Goal: Task Accomplishment & Management: Use online tool/utility

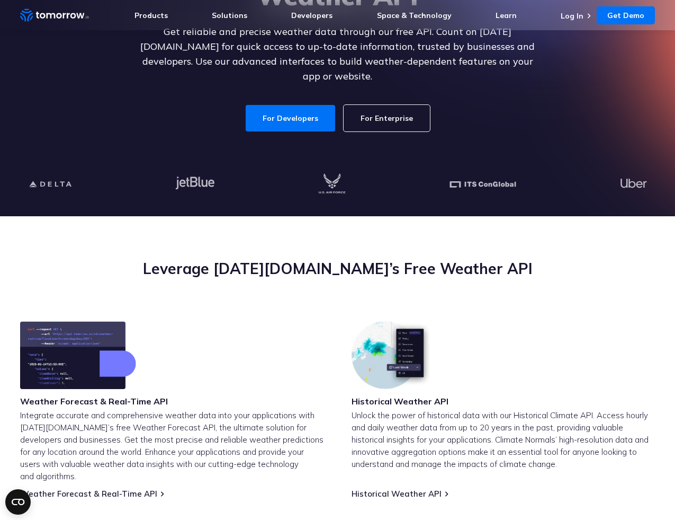
scroll to position [298, 0]
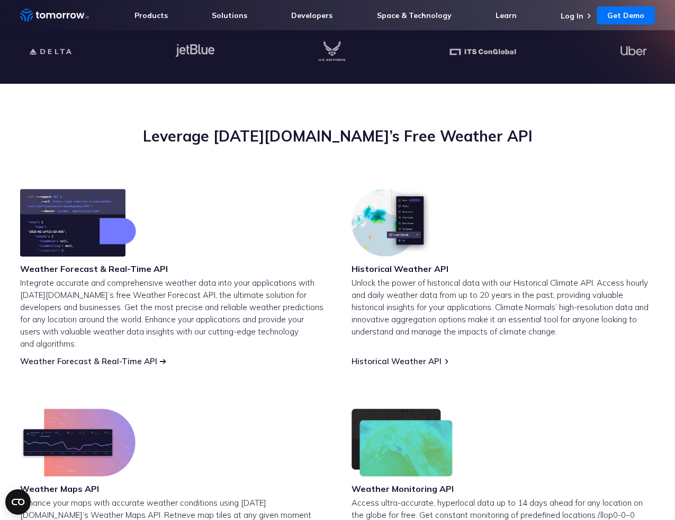
click at [114, 356] on link "Weather Forecast & Real-Time API" at bounding box center [88, 361] width 137 height 10
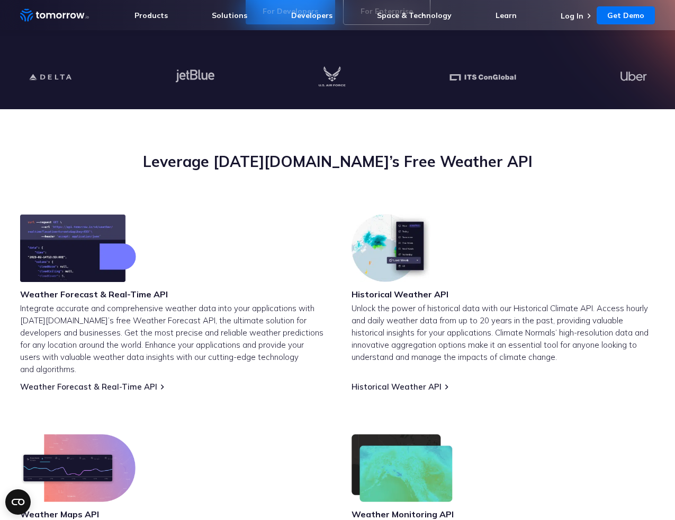
scroll to position [95, 0]
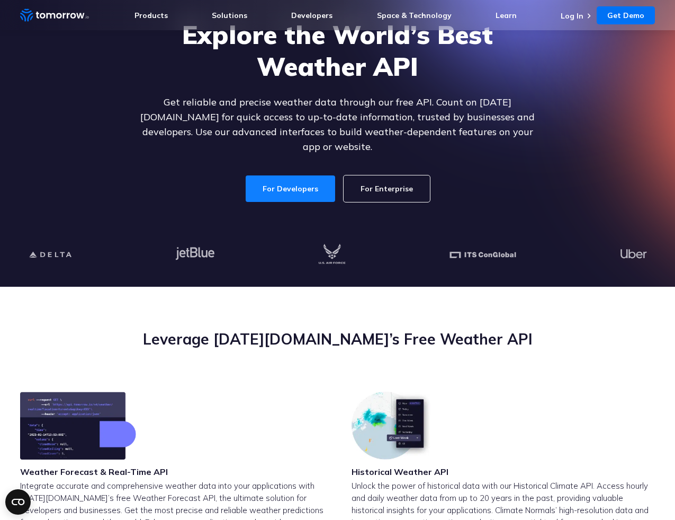
click at [287, 175] on link "For Developers" at bounding box center [291, 188] width 90 height 26
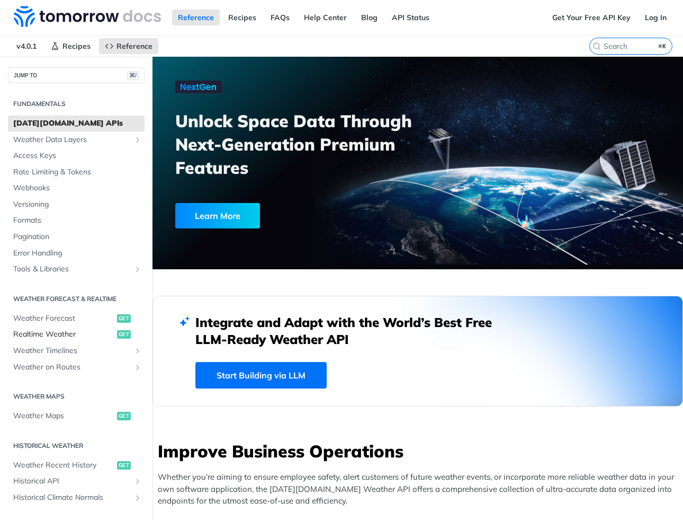
click at [117, 332] on span "get" at bounding box center [124, 334] width 14 height 8
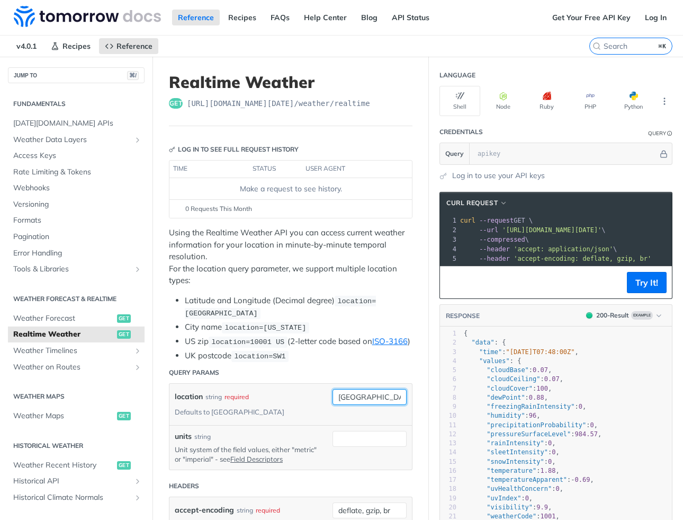
click at [371, 405] on input "[GEOGRAPHIC_DATA]" at bounding box center [370, 397] width 74 height 16
type input "L"
type input "92630"
click at [379, 370] on header "Query Params" at bounding box center [291, 372] width 244 height 21
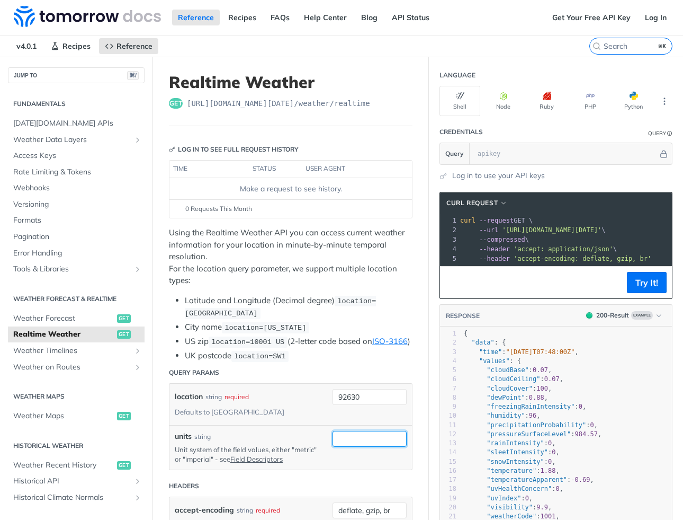
click at [361, 446] on input "units" at bounding box center [370, 439] width 74 height 16
type input "imperial"
click at [266, 103] on span "[URL][DOMAIN_NAME][DATE] /weather/realtime" at bounding box center [278, 103] width 183 height 11
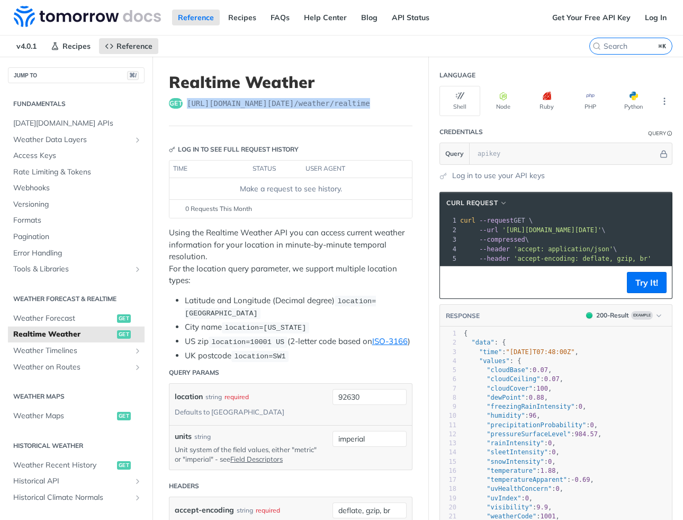
click at [266, 103] on span "[URL][DOMAIN_NAME][DATE] /weather/realtime" at bounding box center [278, 103] width 183 height 11
click at [375, 284] on p "Using the Realtime Weather API you can access current weather information for y…" at bounding box center [291, 257] width 244 height 60
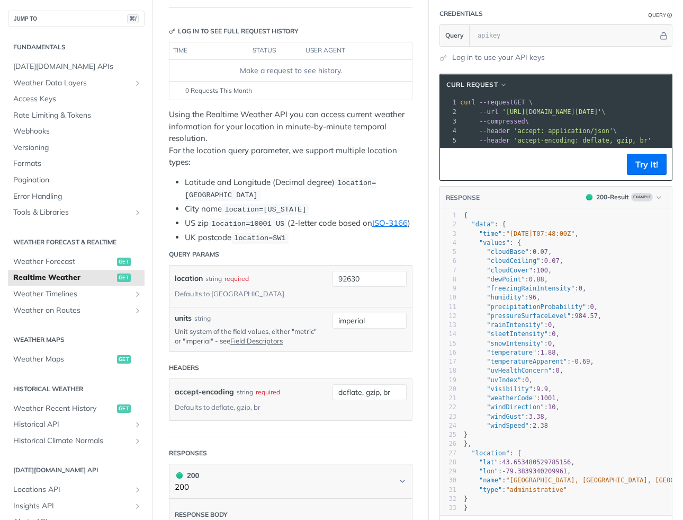
scroll to position [136, 0]
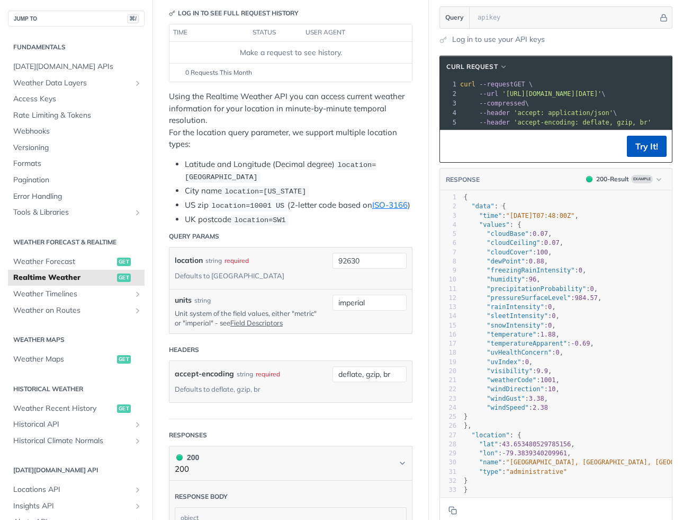
click at [637, 157] on button "Try It!" at bounding box center [647, 146] width 40 height 21
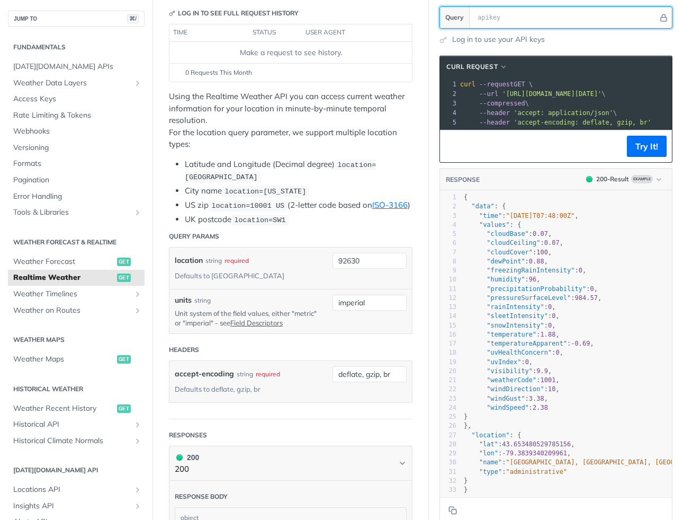
scroll to position [0, 0]
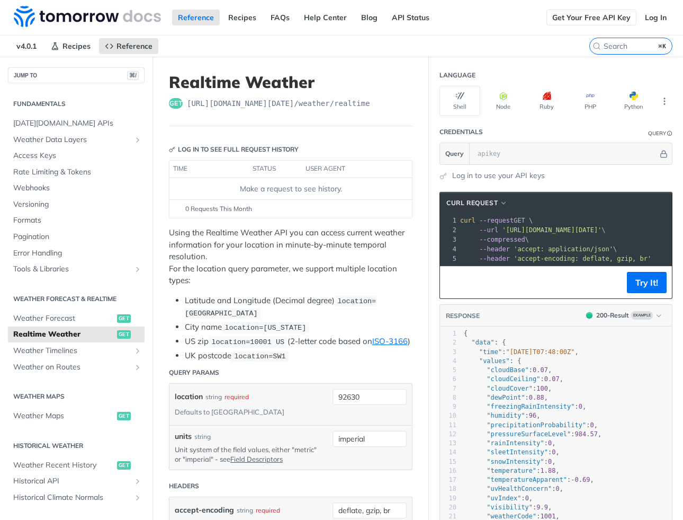
click at [583, 21] on link "Get Your Free API Key" at bounding box center [592, 18] width 90 height 16
click at [87, 16] on img at bounding box center [87, 16] width 147 height 21
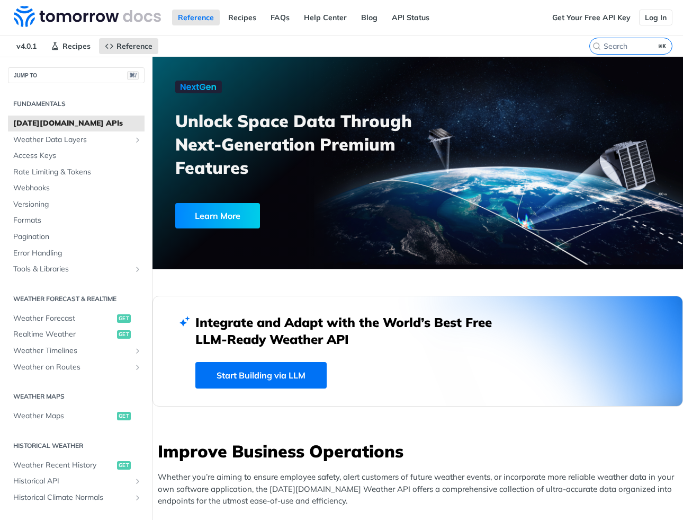
click at [652, 16] on link "Log In" at bounding box center [655, 18] width 33 height 16
